Goal: Task Accomplishment & Management: Use online tool/utility

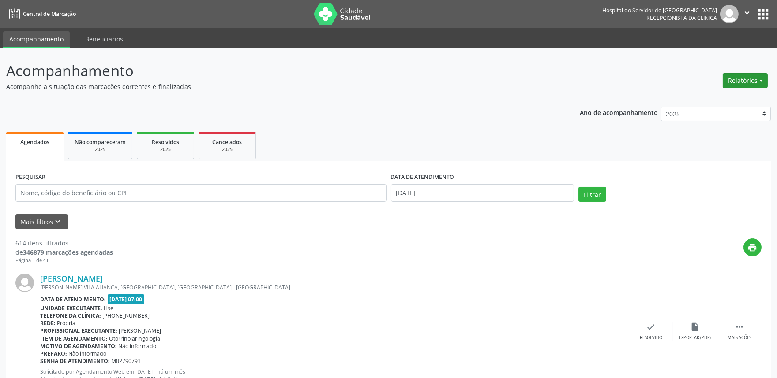
click at [747, 73] on button "Relatórios" at bounding box center [745, 80] width 45 height 15
click at [702, 98] on link "Agendamentos" at bounding box center [720, 99] width 95 height 12
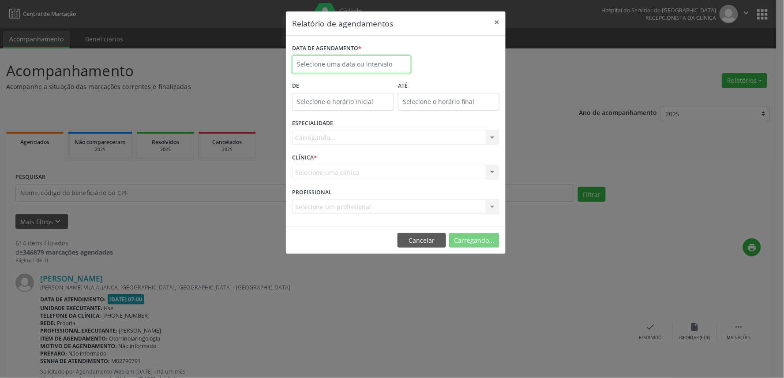
click at [332, 58] on input "text" at bounding box center [351, 65] width 119 height 18
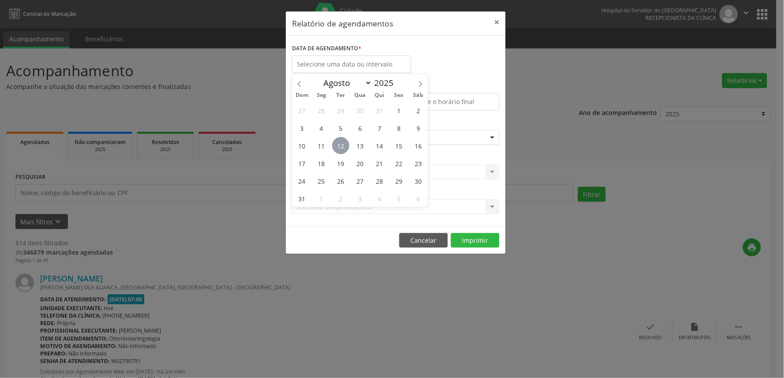
click at [342, 141] on span "12" at bounding box center [340, 145] width 17 height 17
type input "[DATE]"
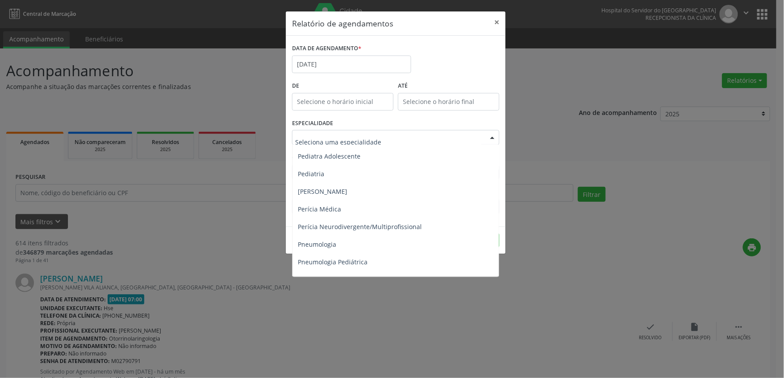
scroll to position [1323, 0]
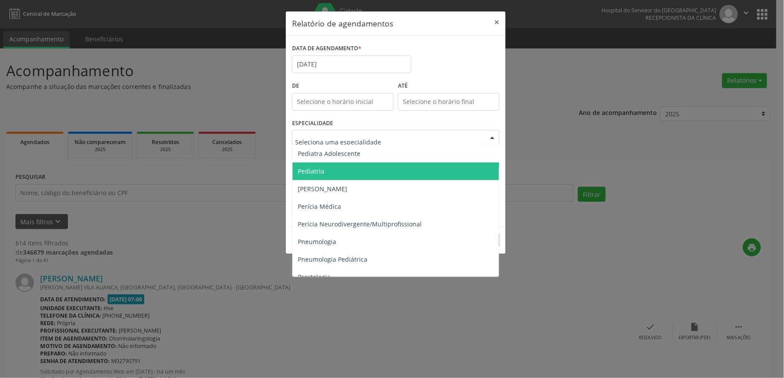
click at [367, 166] on span "Pediatria" at bounding box center [396, 172] width 208 height 18
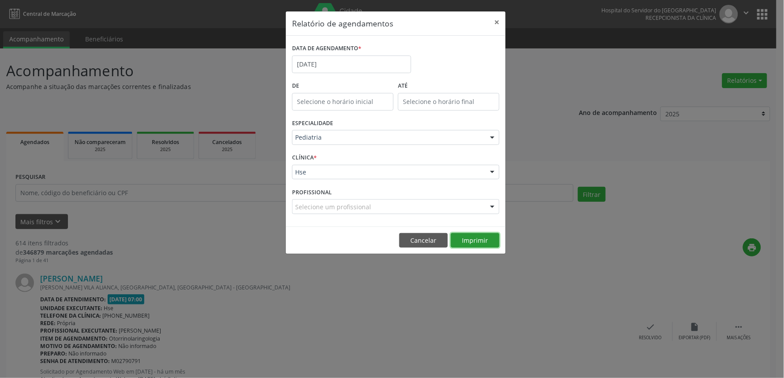
click at [475, 243] on button "Imprimir" at bounding box center [475, 240] width 49 height 15
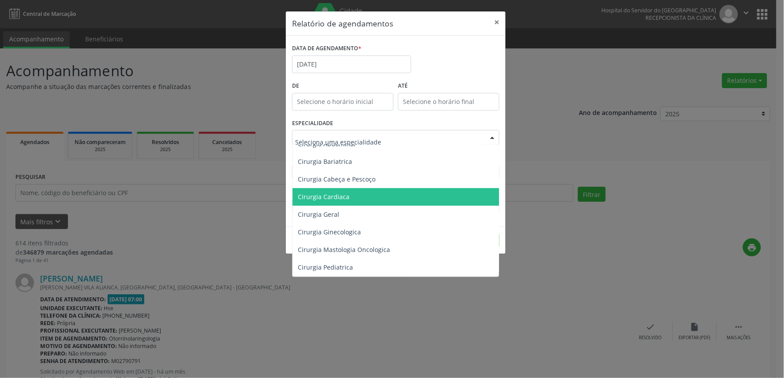
scroll to position [0, 0]
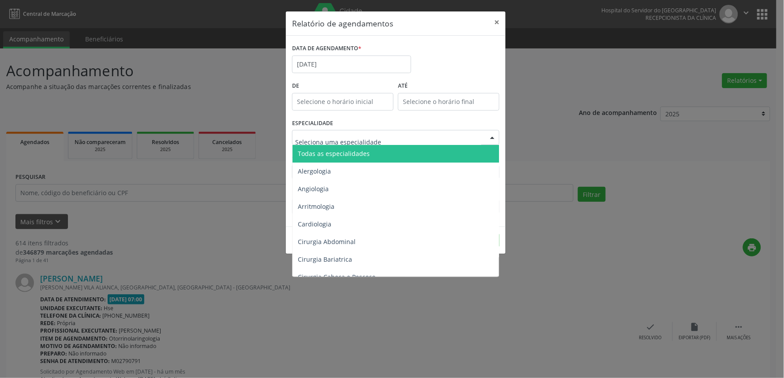
click at [305, 158] on span "Todas as especialidades" at bounding box center [396, 154] width 208 height 18
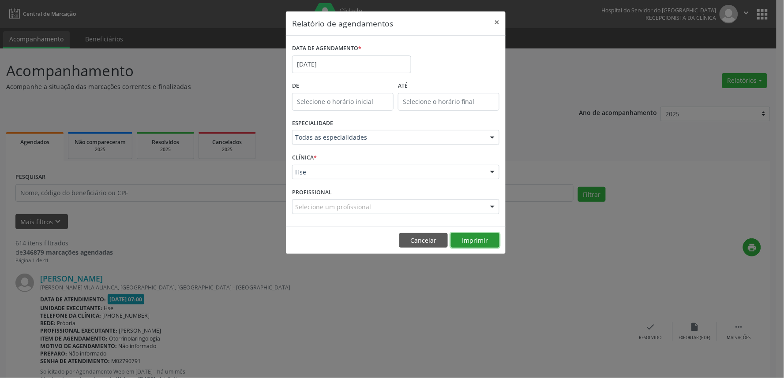
click at [481, 242] on button "Imprimir" at bounding box center [475, 240] width 49 height 15
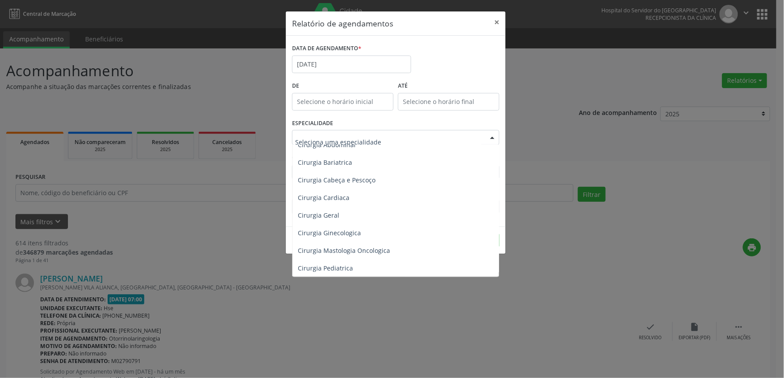
scroll to position [98, 0]
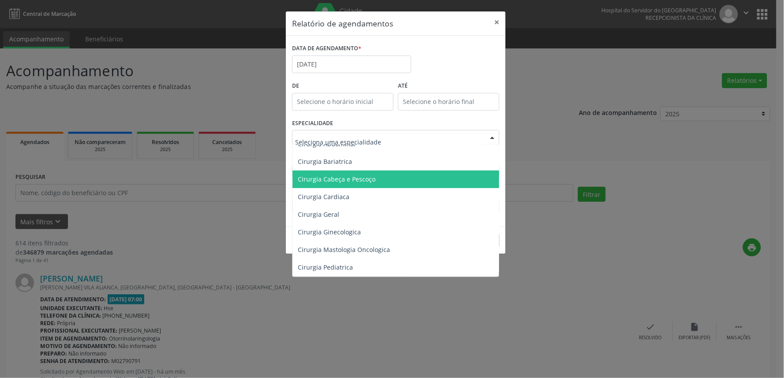
click at [362, 181] on span "Cirurgia Cabeça e Pescoço" at bounding box center [337, 179] width 78 height 8
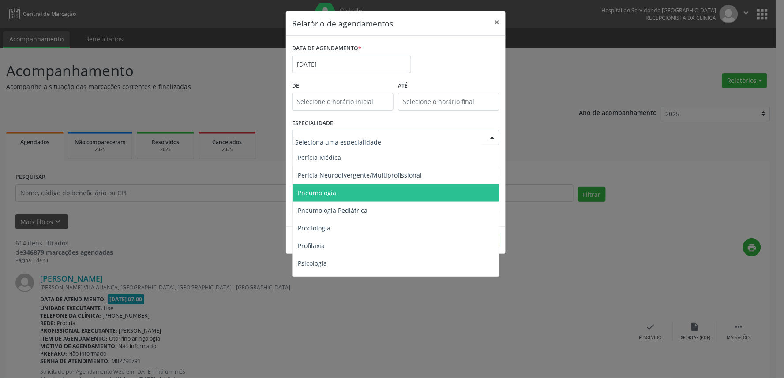
scroll to position [1421, 0]
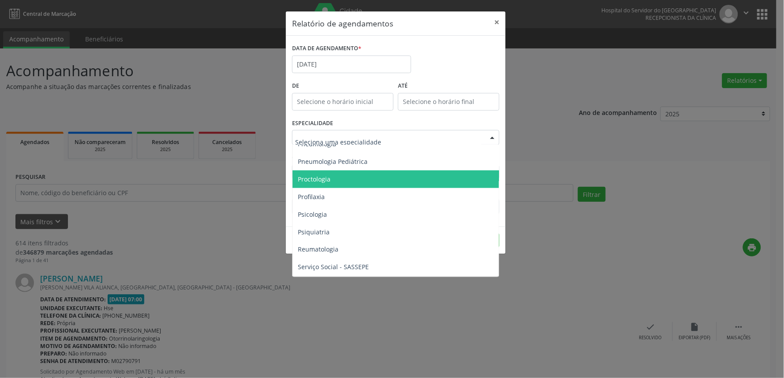
click at [347, 181] on span "Proctologia" at bounding box center [396, 180] width 208 height 18
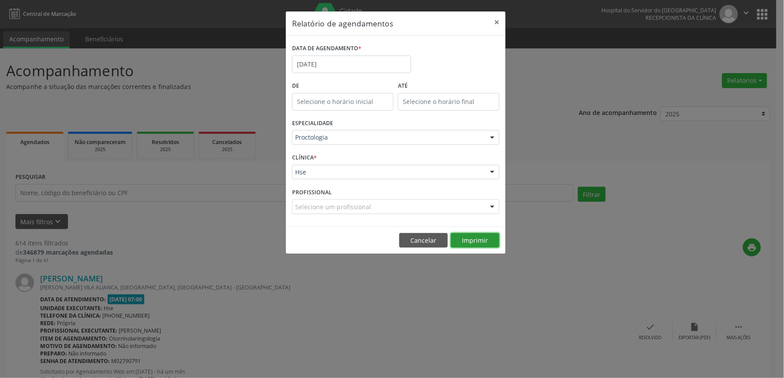
click at [471, 236] on button "Imprimir" at bounding box center [475, 240] width 49 height 15
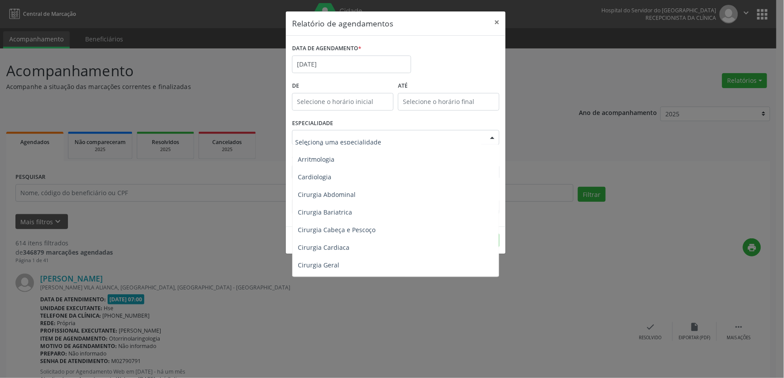
scroll to position [0, 0]
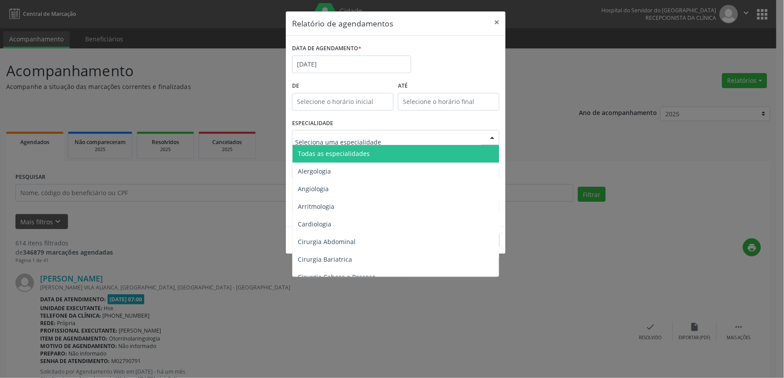
click at [407, 153] on span "Todas as especialidades" at bounding box center [396, 154] width 208 height 18
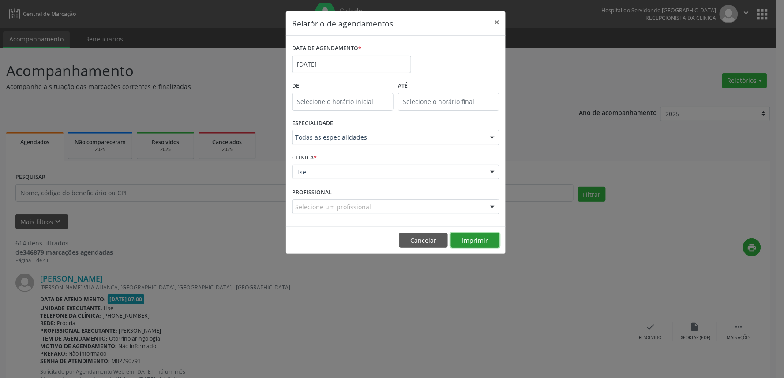
click at [476, 237] on button "Imprimir" at bounding box center [475, 240] width 49 height 15
click at [491, 242] on button "Imprimir" at bounding box center [475, 240] width 49 height 15
